Goal: Navigation & Orientation: Find specific page/section

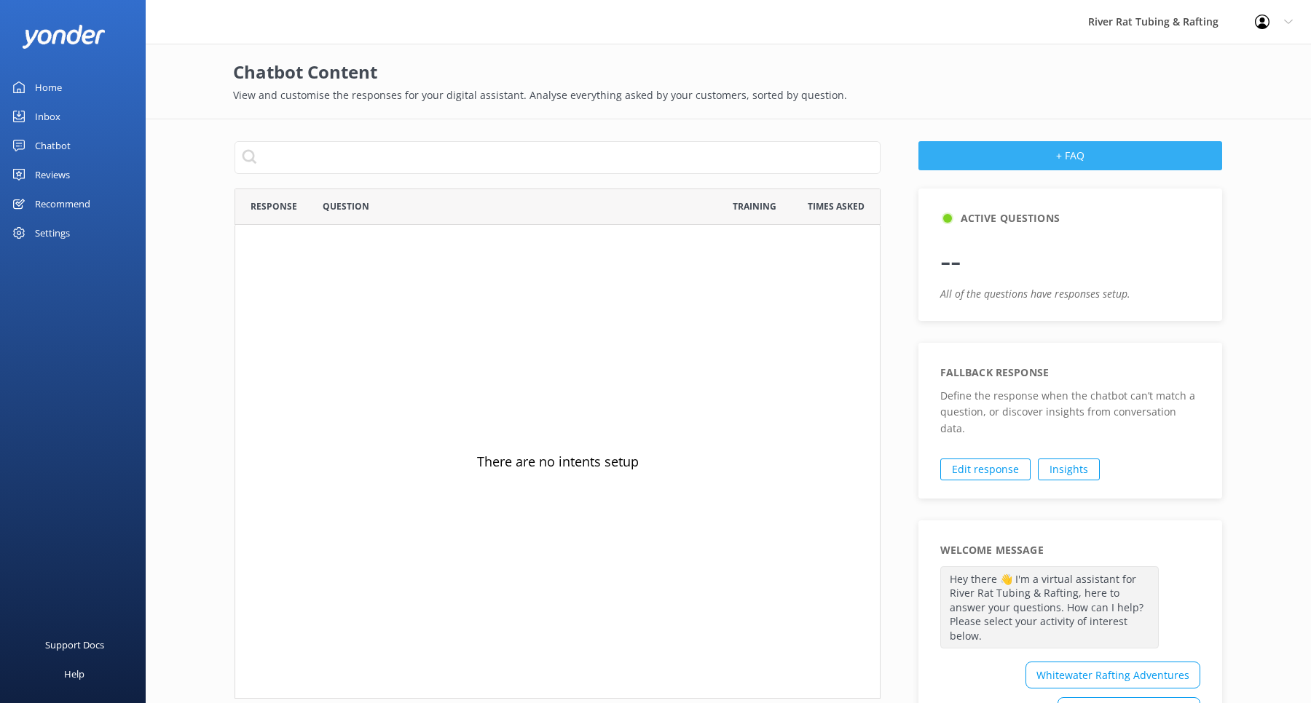
click at [1014, 143] on button "+ FAQ" at bounding box center [1070, 155] width 304 height 29
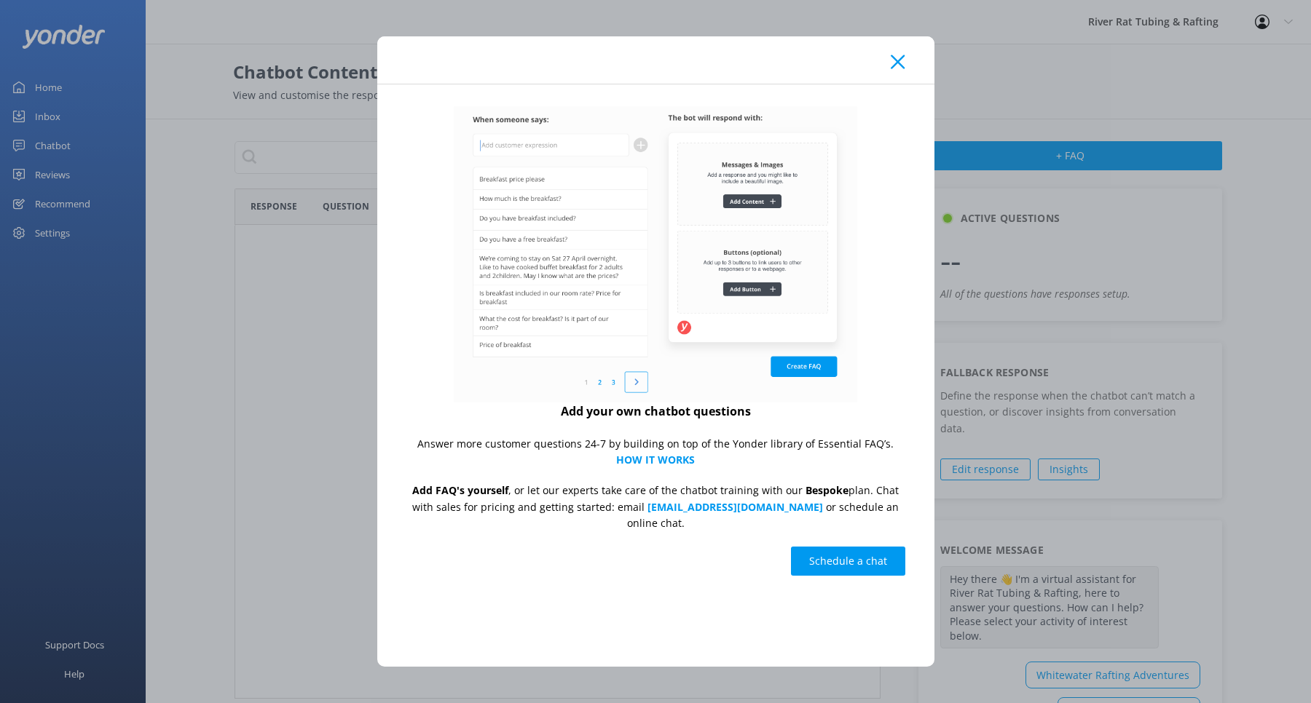
click at [901, 69] on icon at bounding box center [898, 62] width 14 height 15
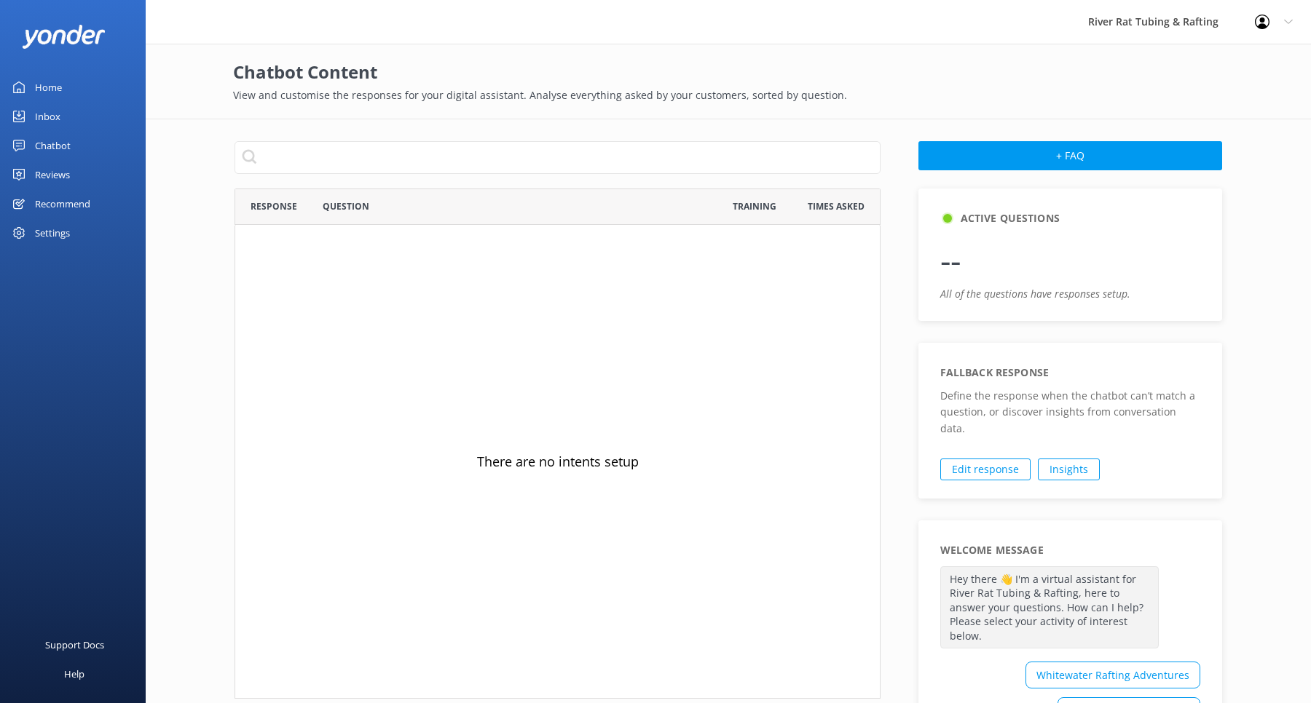
click at [42, 114] on div "Inbox" at bounding box center [47, 116] width 25 height 29
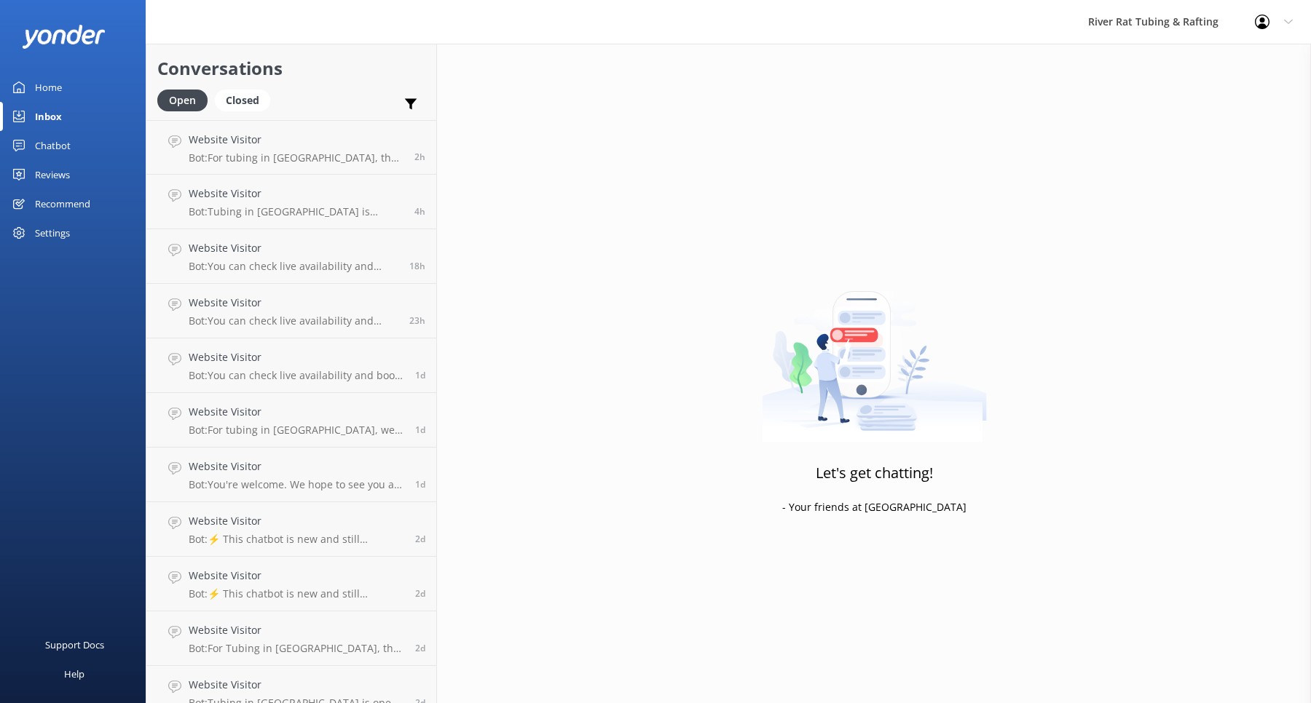
click at [47, 87] on div "Home" at bounding box center [48, 87] width 27 height 29
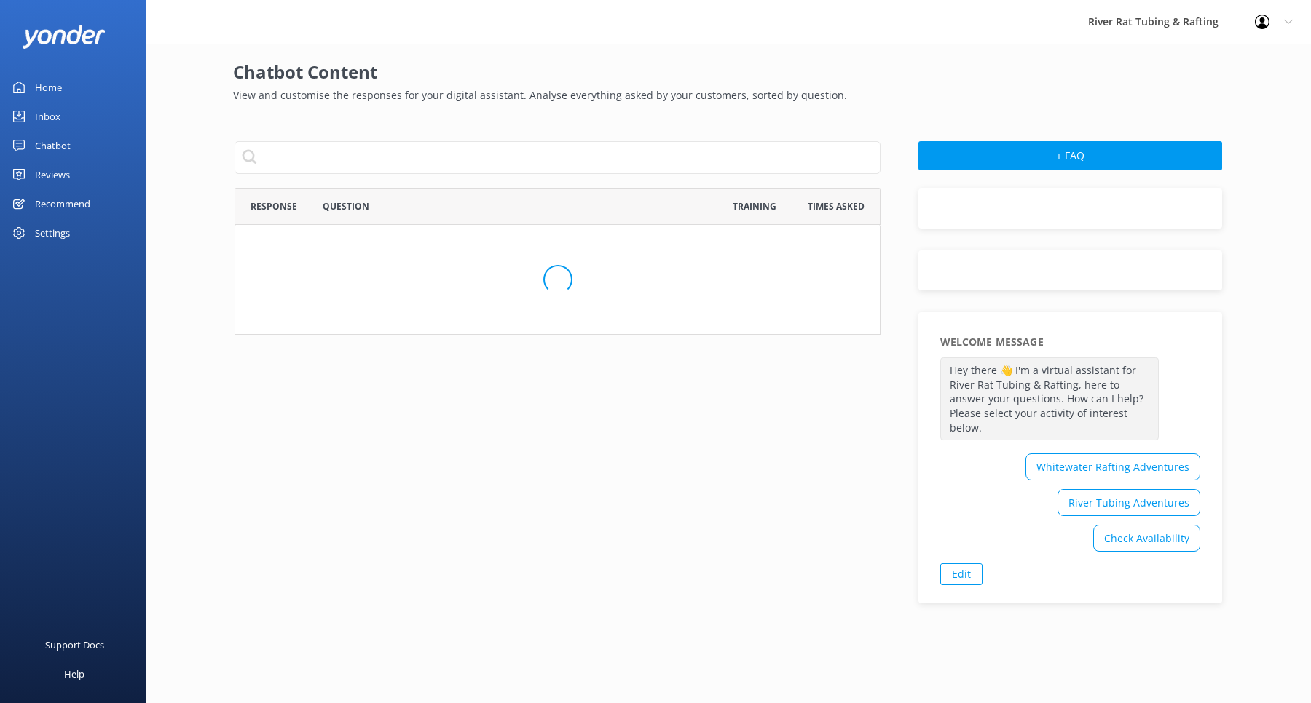
scroll to position [510, 645]
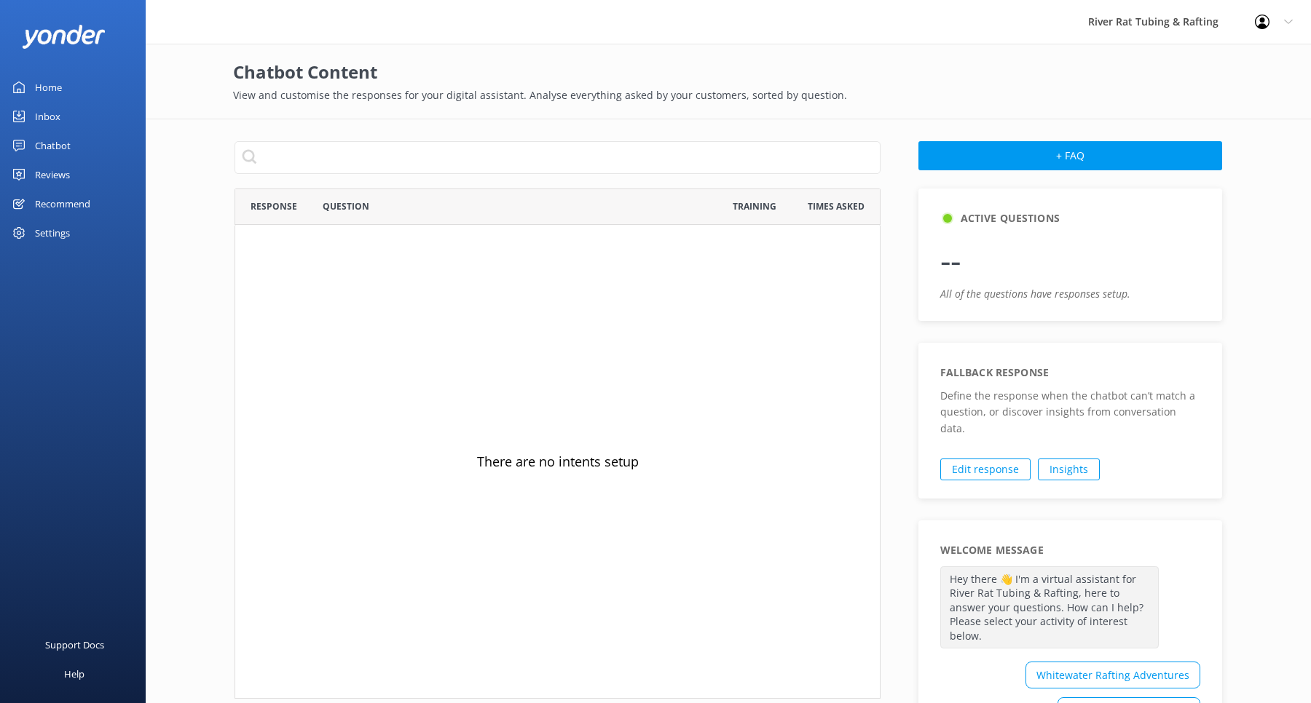
click at [44, 138] on div "Chatbot" at bounding box center [53, 145] width 36 height 29
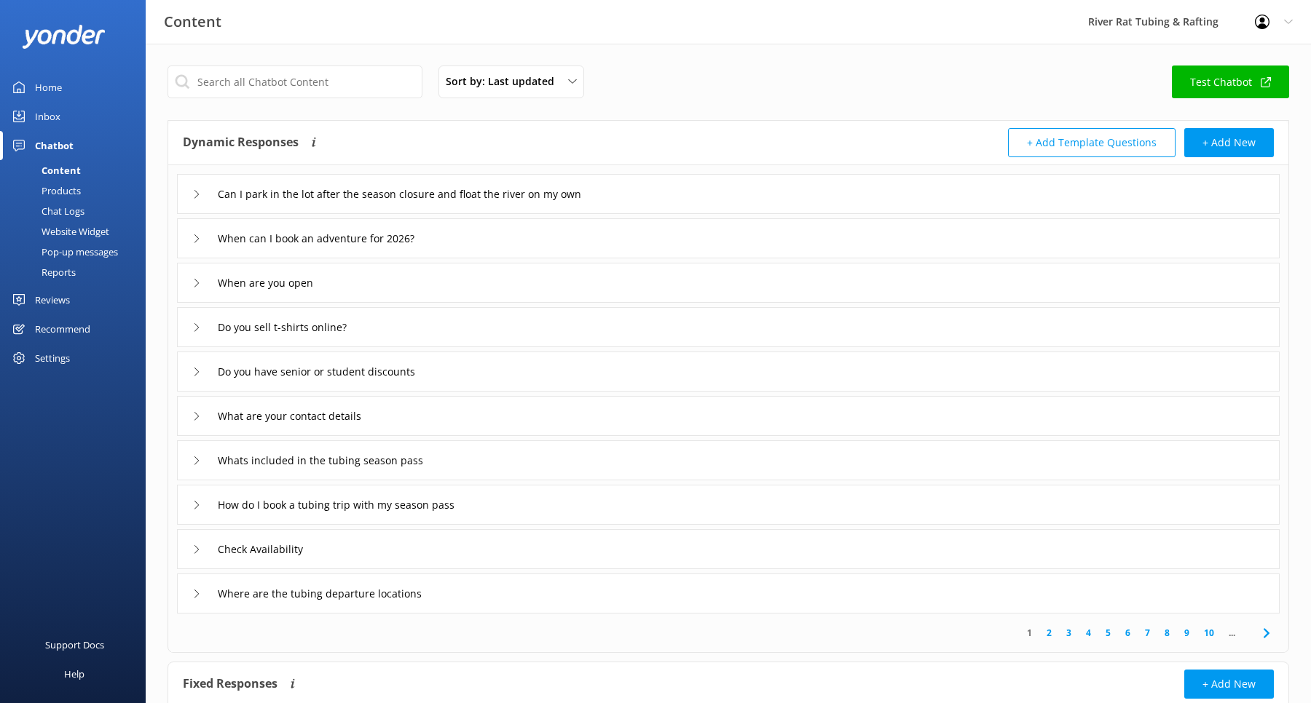
click at [61, 269] on div "Reports" at bounding box center [42, 272] width 67 height 20
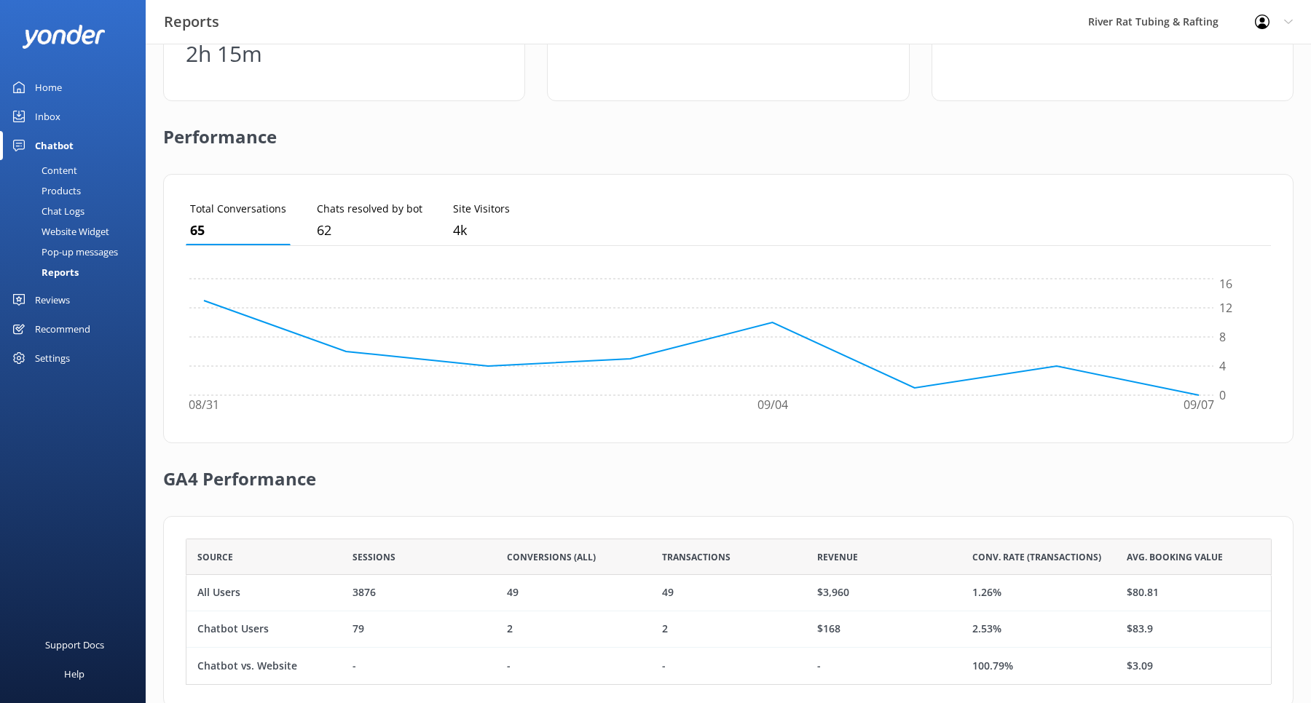
scroll to position [309, 0]
